Goal: Find specific page/section: Find specific page/section

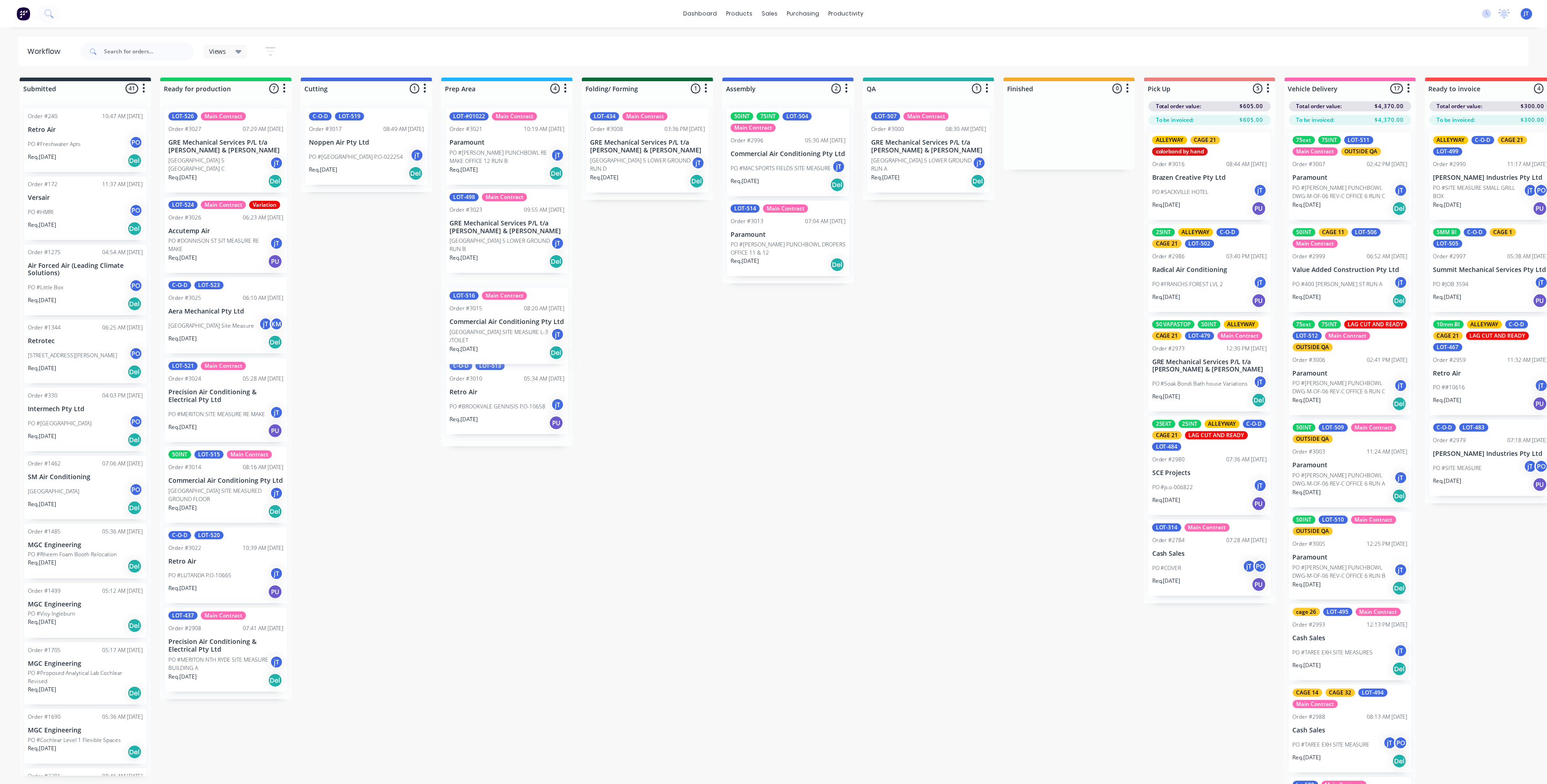
drag, startPoint x: 530, startPoint y: 154, endPoint x: 530, endPoint y: 337, distance: 183.0
click at [530, 337] on div "LOT-516 Main Contract Order #3015 08:20 AM [DATE] Commercial Air Conditioning P…" at bounding box center [507, 274] width 132 height 345
click at [794, 171] on p "PO #MAC SPORTS FIELDS SITE MEASURE" at bounding box center [780, 169] width 100 height 8
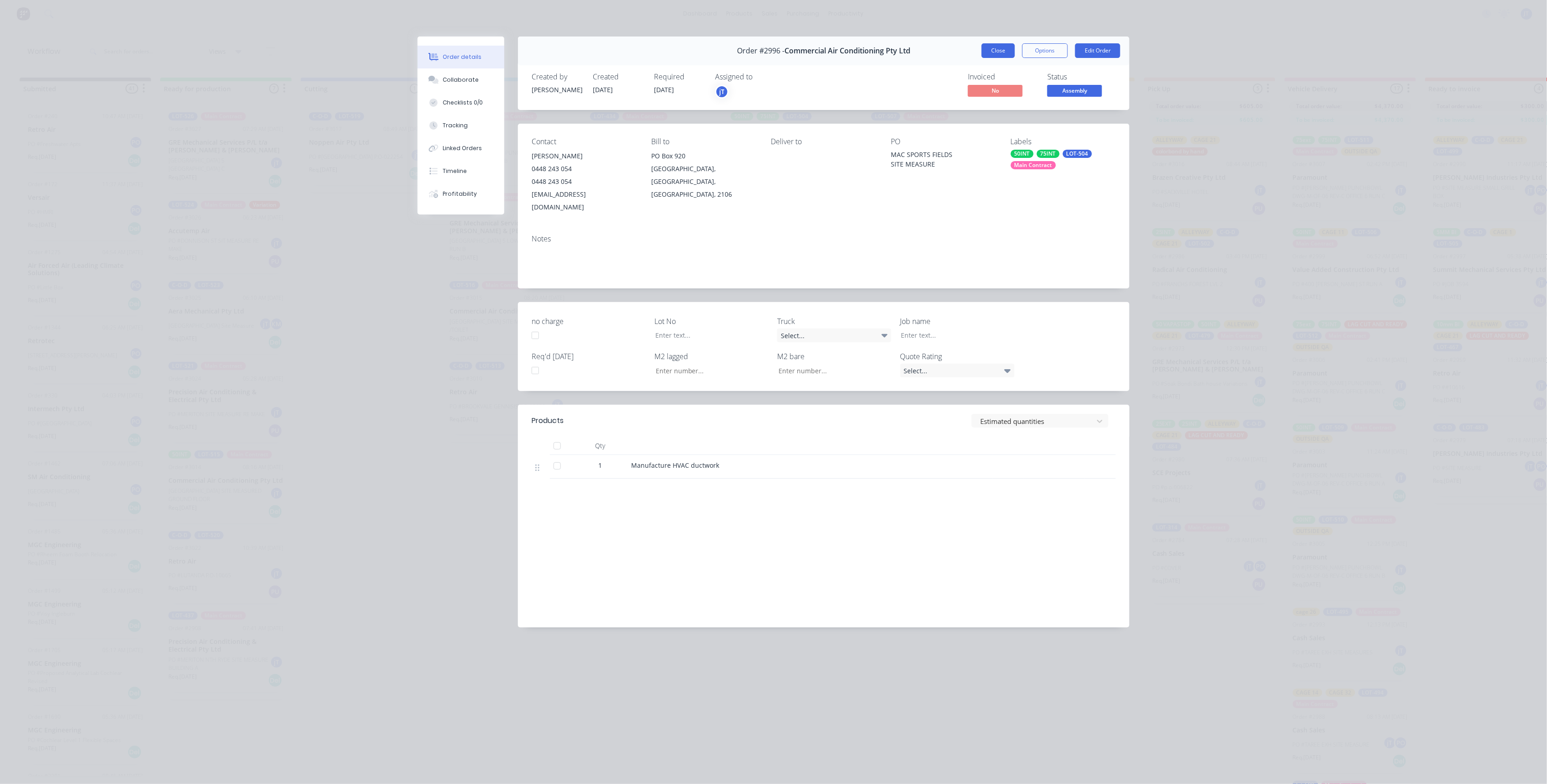
click at [994, 51] on button "Close" at bounding box center [998, 51] width 33 height 14
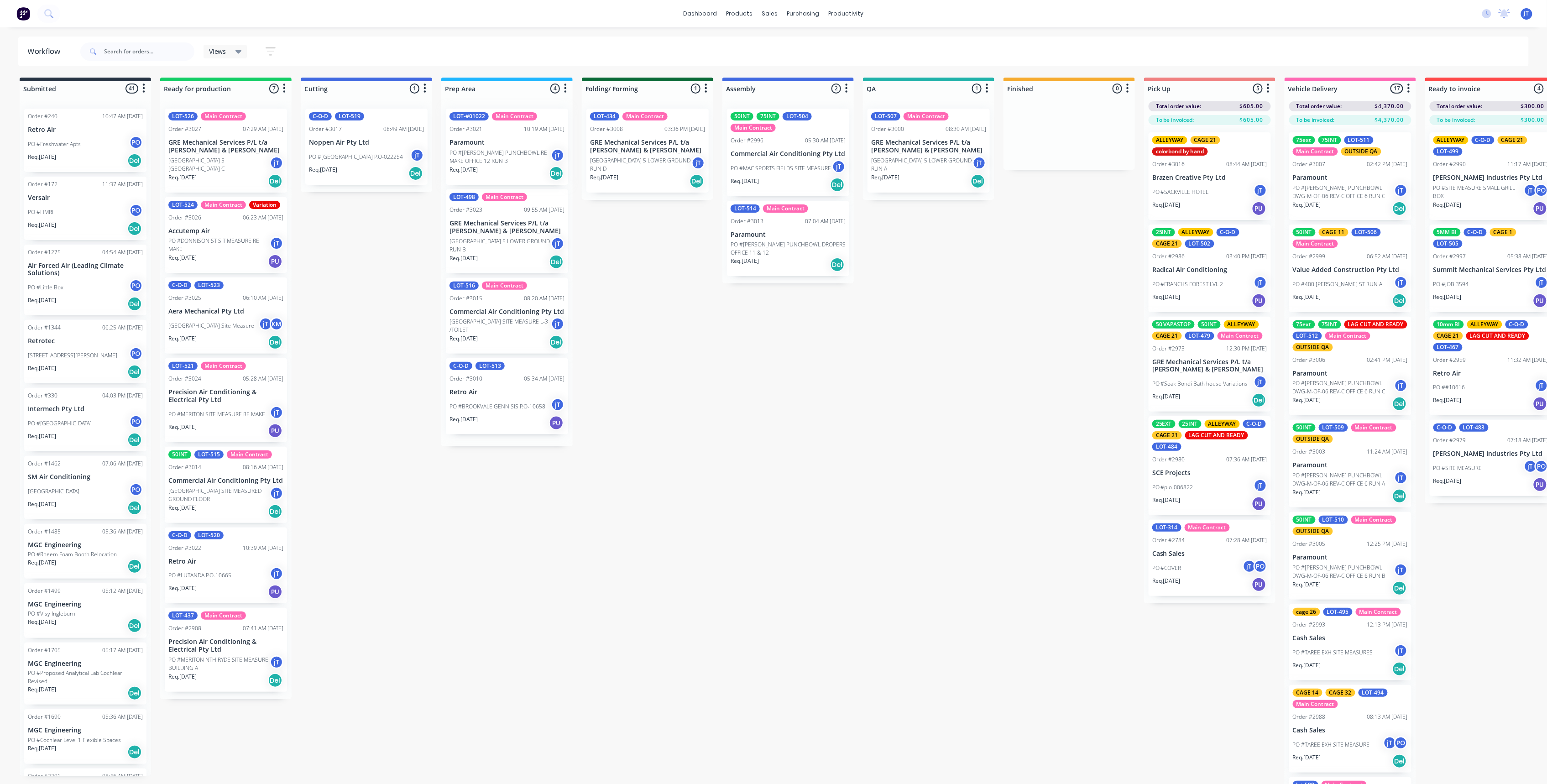
click at [492, 157] on div "LOT-#01022 Main Contract Order #3021 10:19 AM [DATE] Paramount PO #[PERSON_NAME…" at bounding box center [507, 274] width 132 height 345
click at [492, 157] on p "PO #[PERSON_NAME] PUNCHBOWL RE MAKE OFFICE 12 RUN B" at bounding box center [500, 156] width 101 height 16
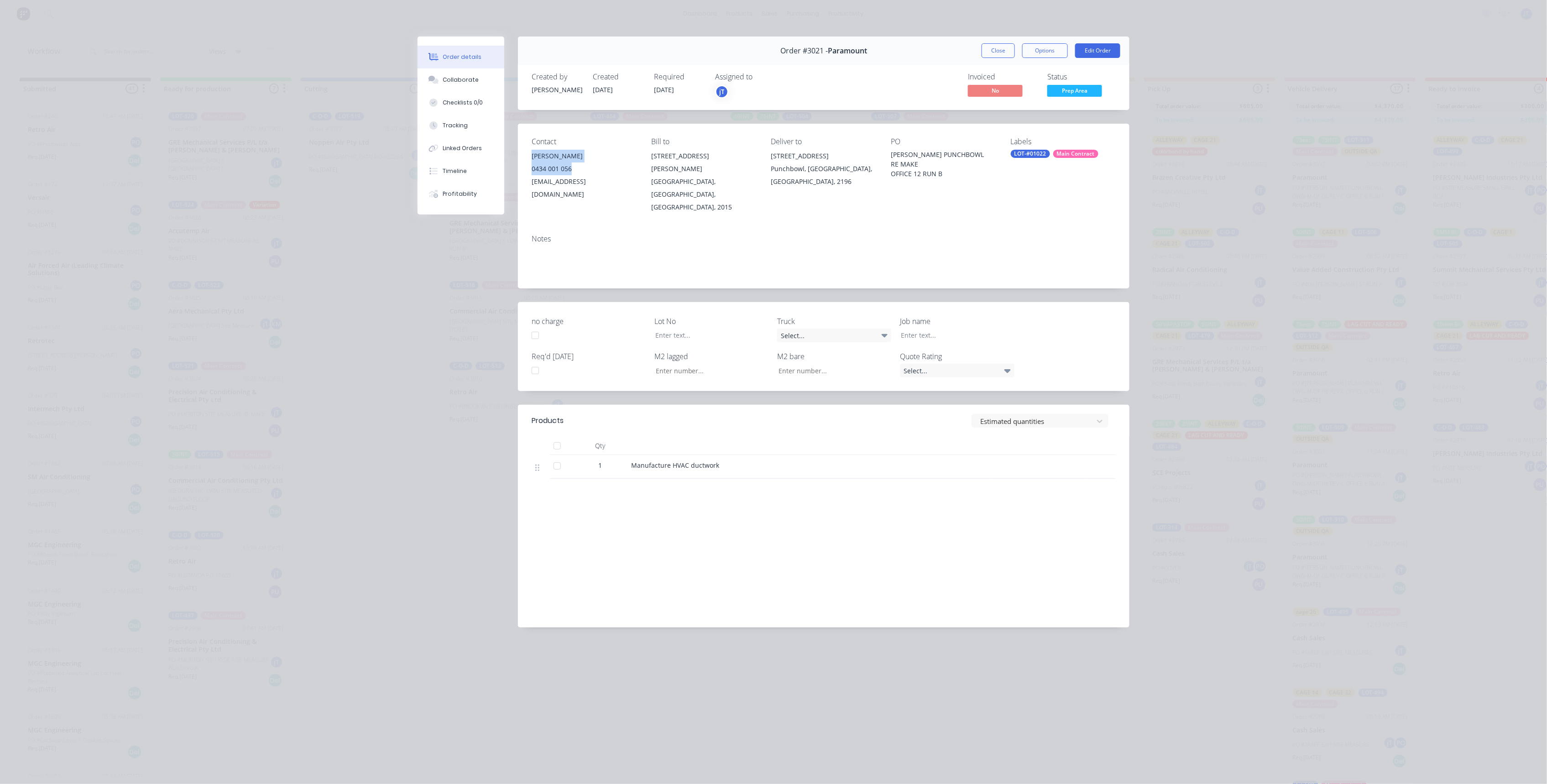
drag, startPoint x: 574, startPoint y: 169, endPoint x: 527, endPoint y: 159, distance: 48.1
click at [527, 159] on div "Contact [PERSON_NAME] [PHONE_NUMBER] [EMAIL_ADDRESS][DOMAIN_NAME] Bill to [STRE…" at bounding box center [823, 175] width 611 height 103
copy div "[PERSON_NAME] 0434 001 056"
click at [995, 48] on button "Close" at bounding box center [998, 51] width 33 height 14
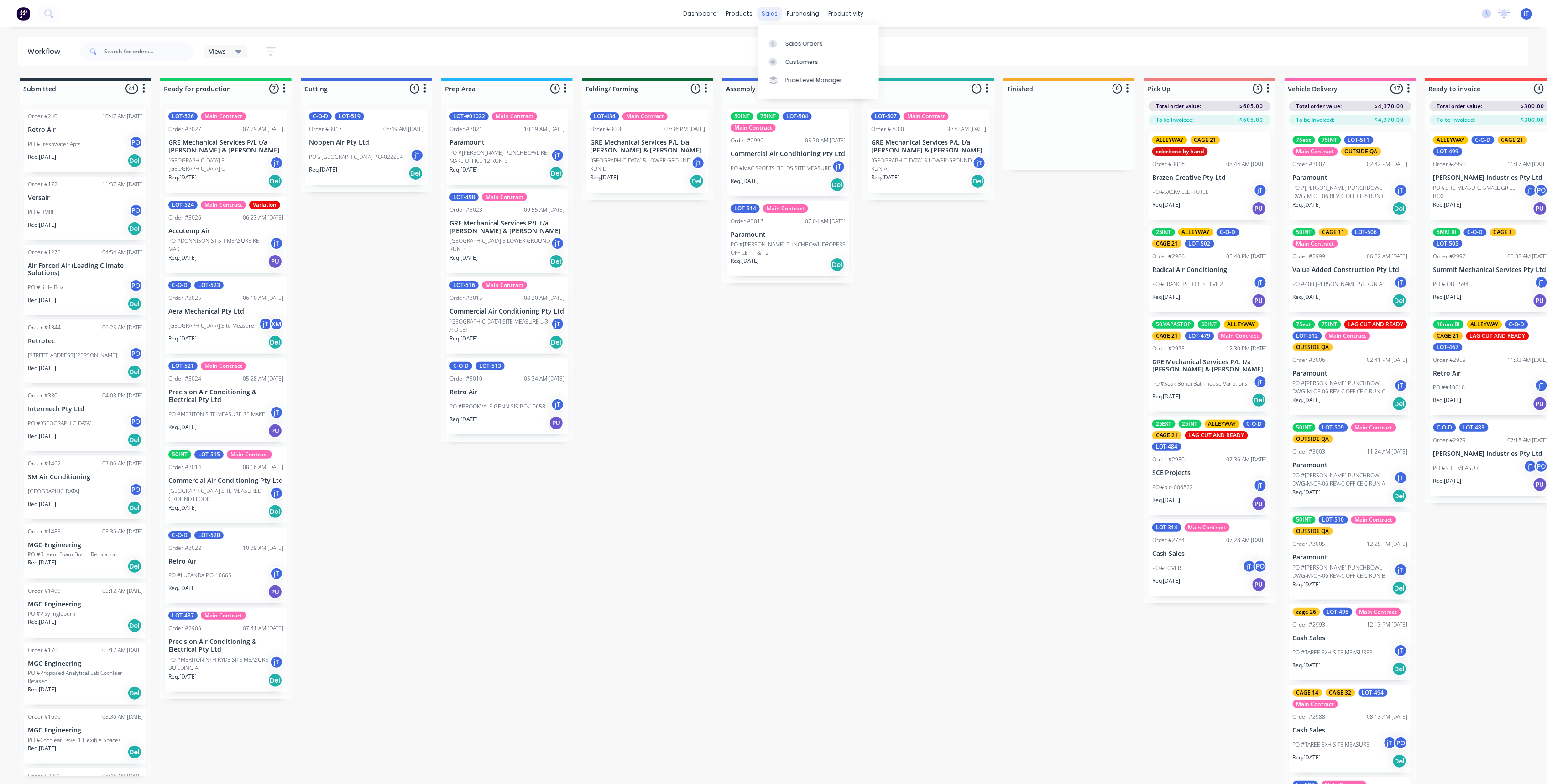
click at [777, 17] on div "sales" at bounding box center [770, 13] width 25 height 14
click at [786, 44] on div "Sales Orders" at bounding box center [804, 44] width 37 height 8
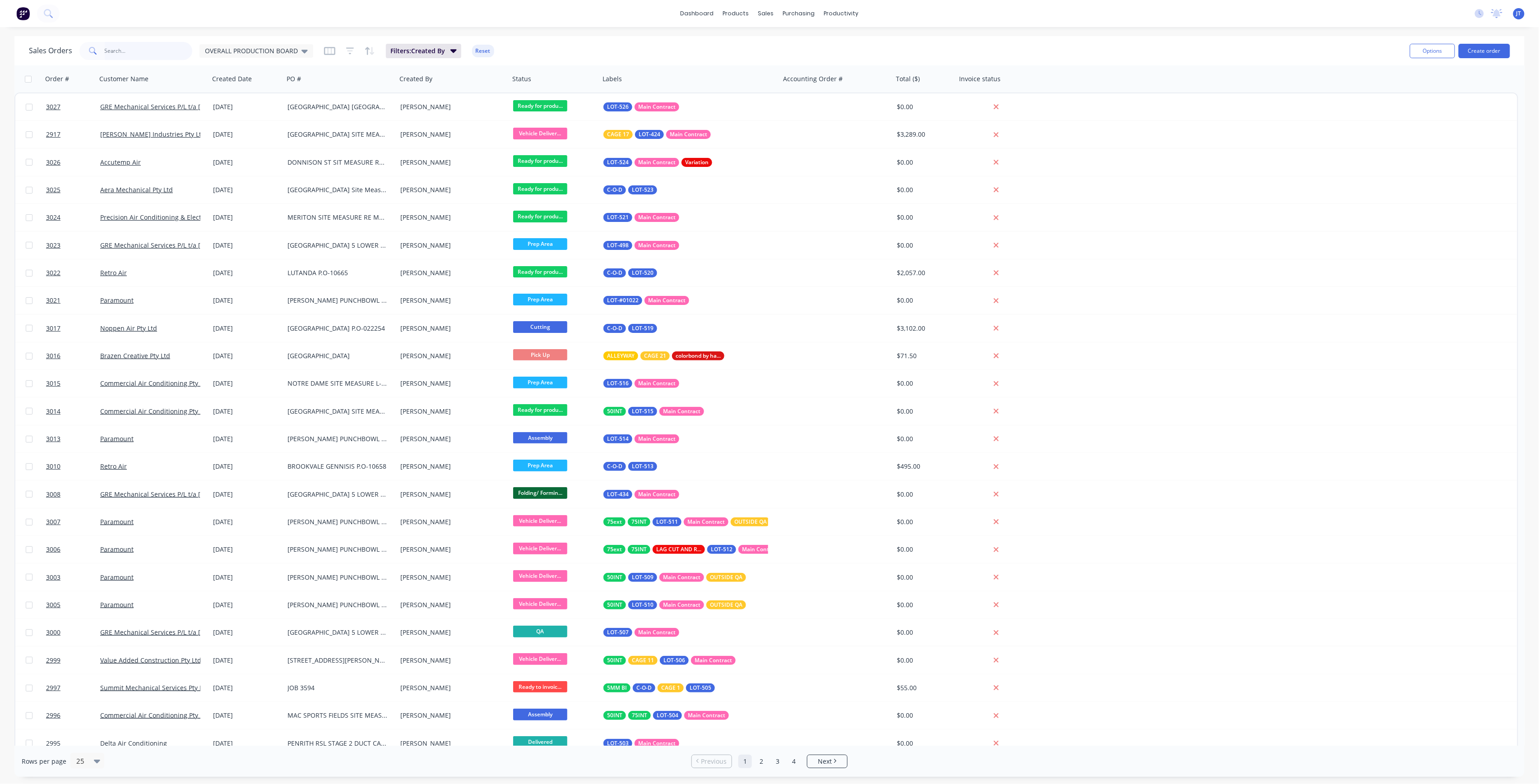
click at [134, 57] on input "text" at bounding box center [148, 51] width 88 height 18
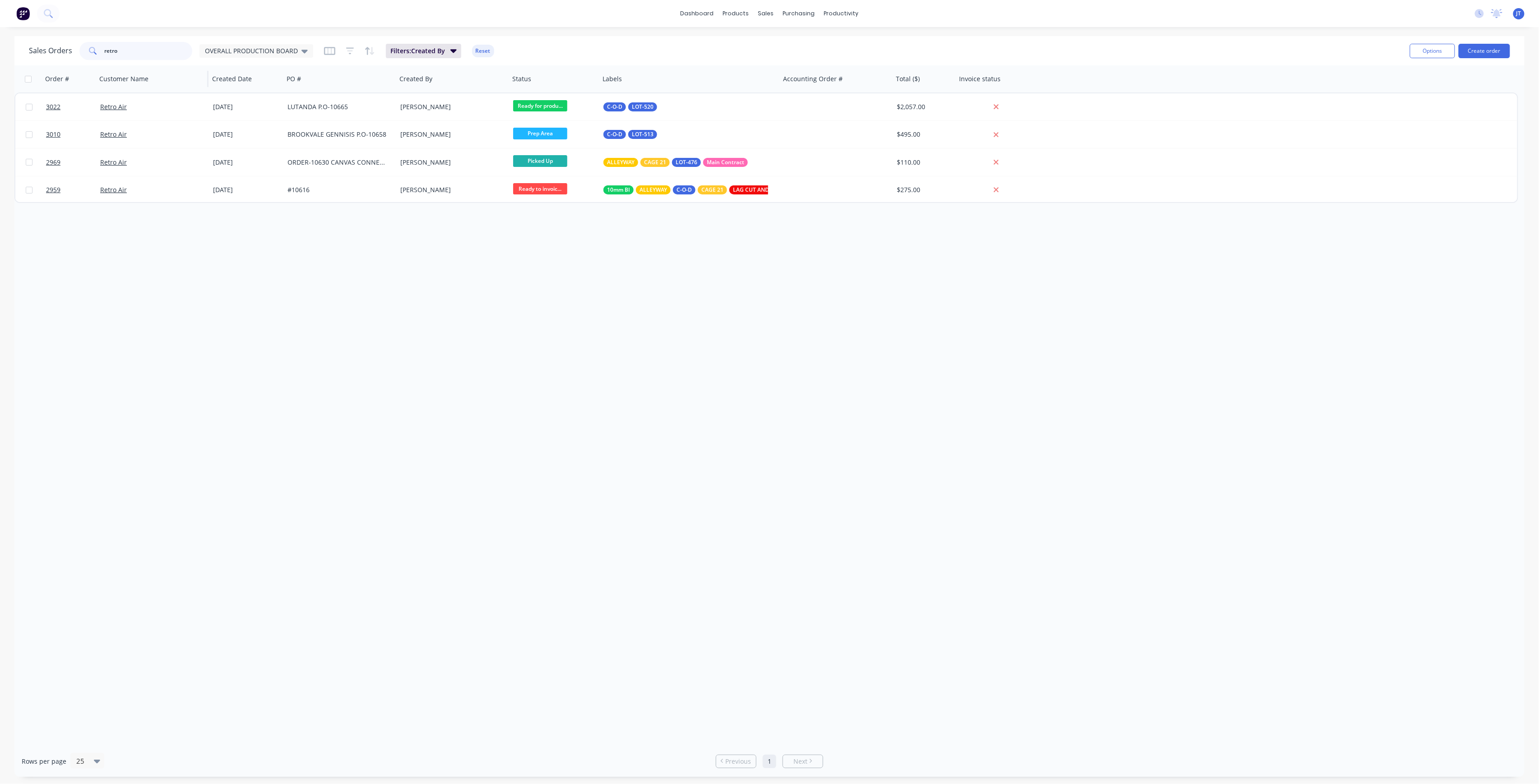
drag, startPoint x: 134, startPoint y: 55, endPoint x: 110, endPoint y: 67, distance: 26.8
click at [110, 67] on div "Sales Orders retro OVERALL PRODUCTION BOARD Filters: Created By Reset Options C…" at bounding box center [770, 406] width 1510 height 740
click at [293, 60] on div "Sales Orders retro OVERALL PRODUCTION BOARD" at bounding box center [171, 51] width 284 height 18
click at [293, 53] on span "OVERALL PRODUCTION BOARD" at bounding box center [252, 51] width 93 height 10
click at [219, 134] on div "None edit" at bounding box center [262, 127] width 121 height 18
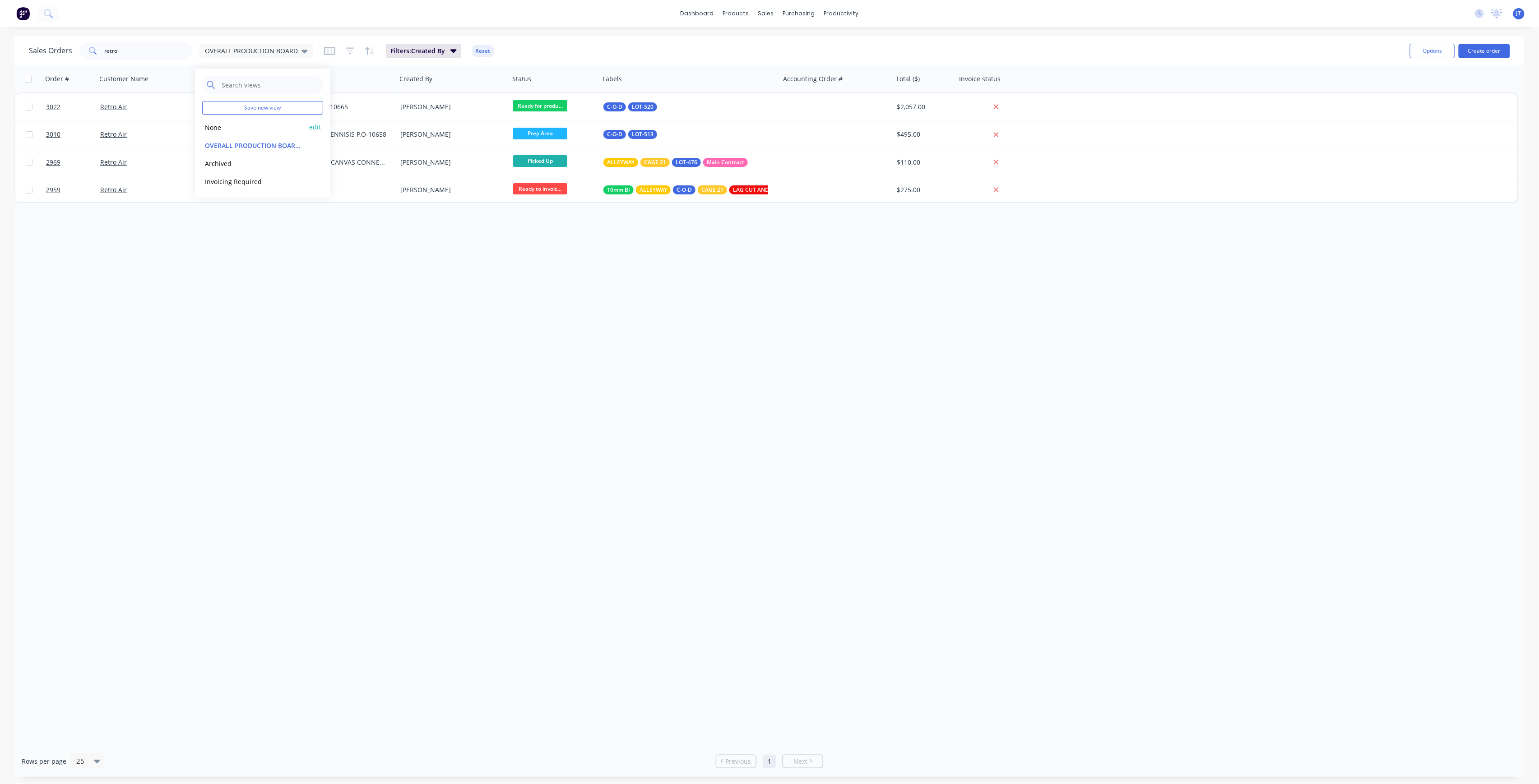
click at [220, 124] on button "None" at bounding box center [253, 127] width 103 height 10
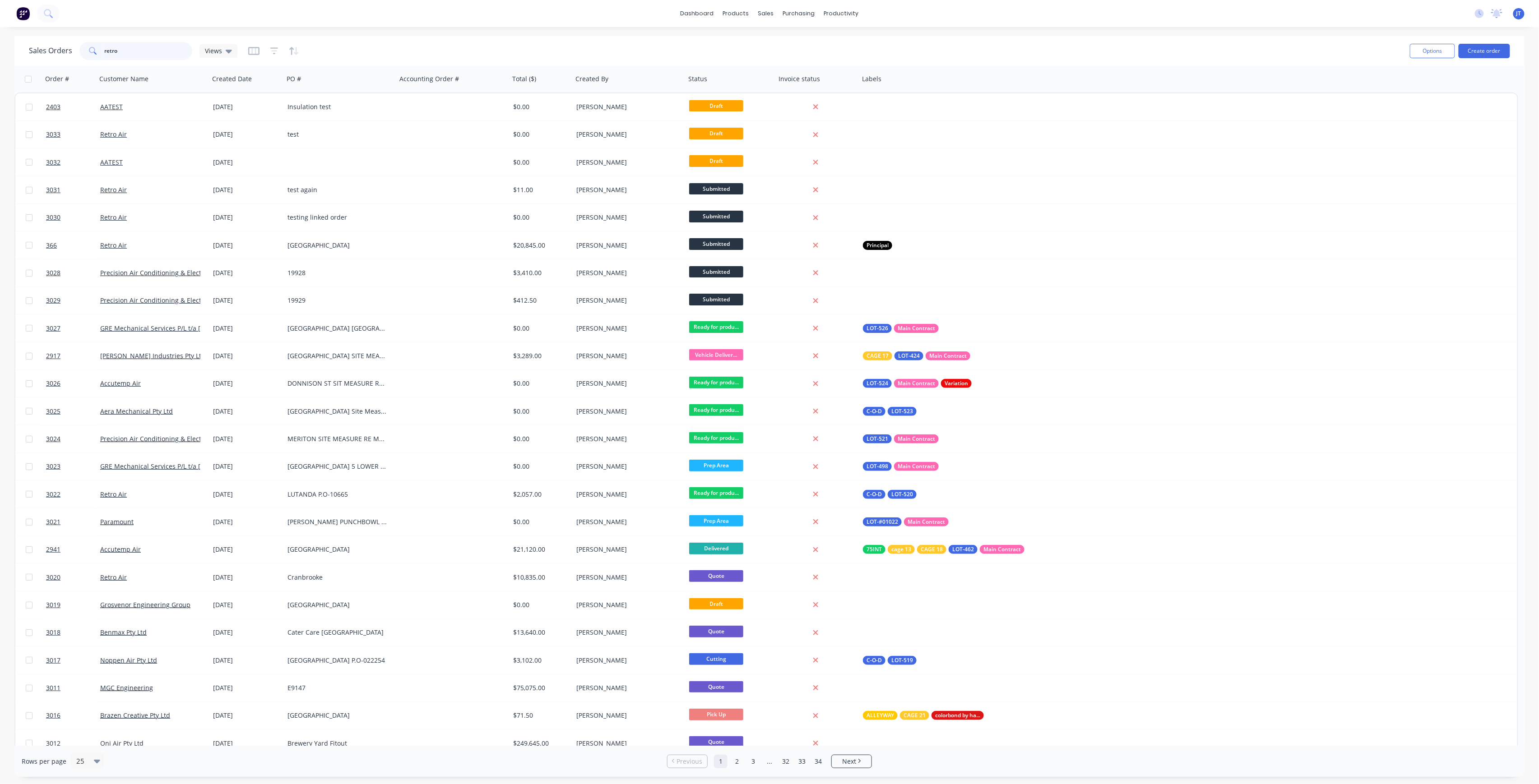
drag, startPoint x: 134, startPoint y: 53, endPoint x: 76, endPoint y: 49, distance: 58.1
click at [76, 49] on div "Sales Orders retro Views" at bounding box center [133, 51] width 209 height 18
click at [158, 44] on input "retro" at bounding box center [148, 51] width 88 height 18
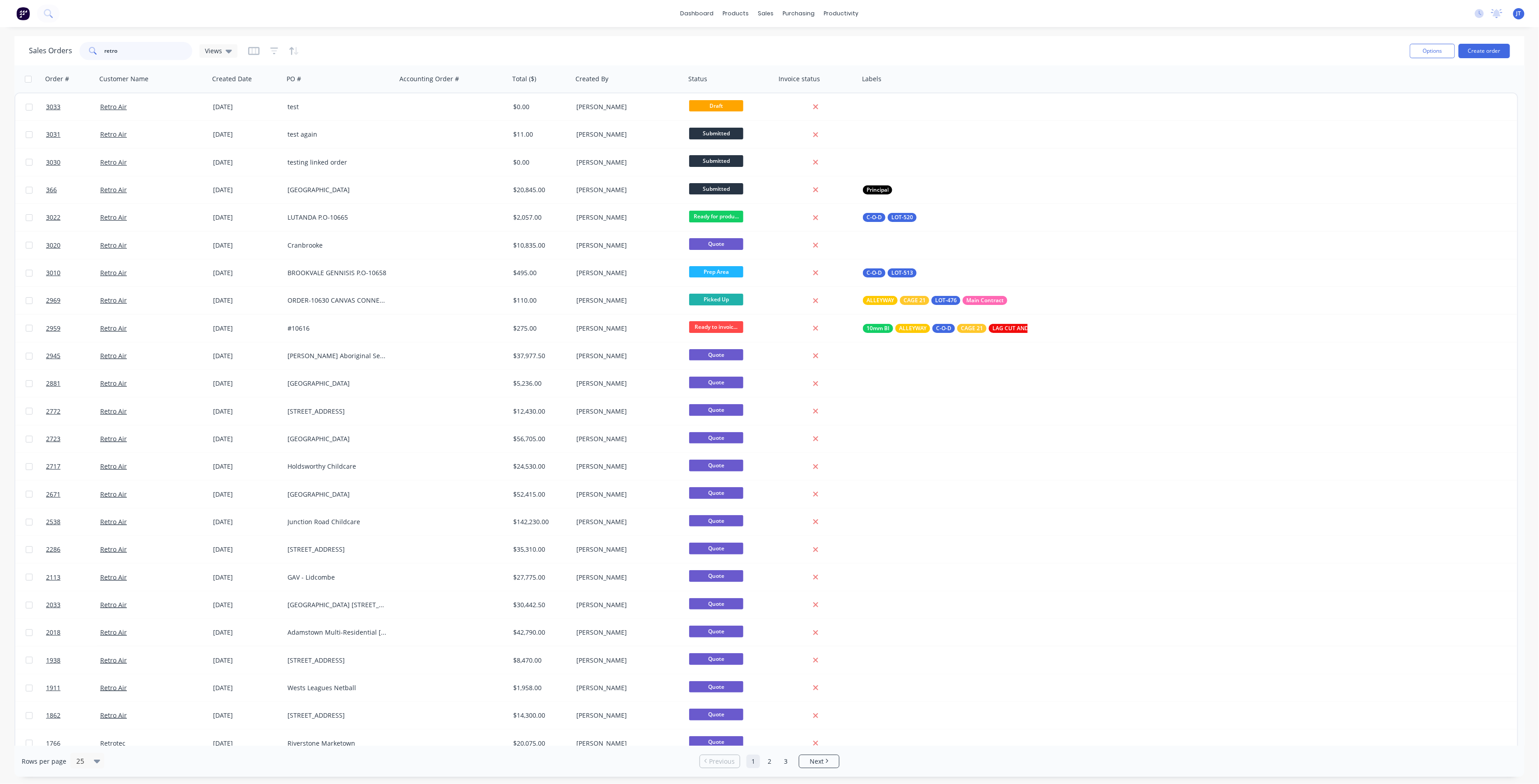
type input "retro"
